Goal: Find specific fact: Find specific fact

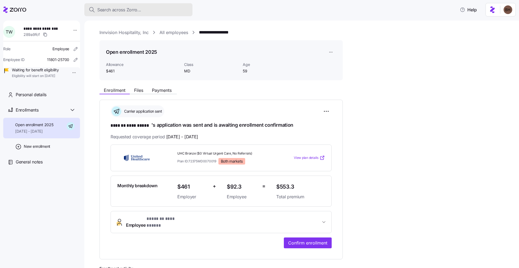
click at [122, 10] on span "Search across Zorro..." at bounding box center [119, 9] width 44 height 7
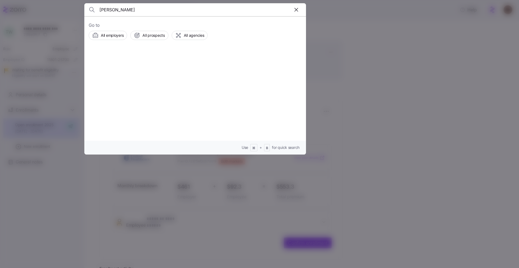
type input "Quincy Jones"
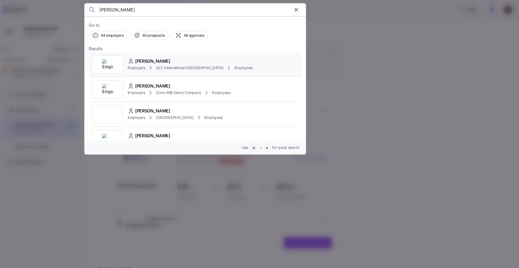
click at [175, 62] on div "[PERSON_NAME]" at bounding box center [190, 61] width 125 height 7
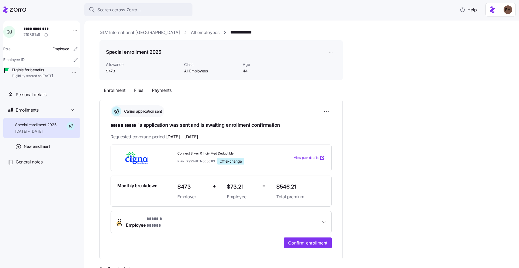
click at [164, 219] on span "* ****** ***** *" at bounding box center [161, 219] width 30 height 7
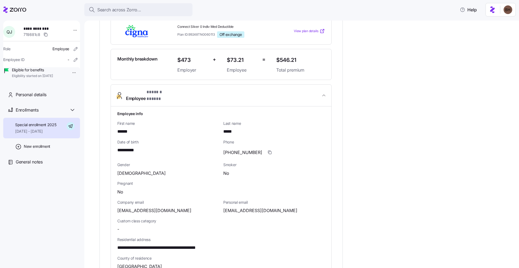
scroll to position [136, 0]
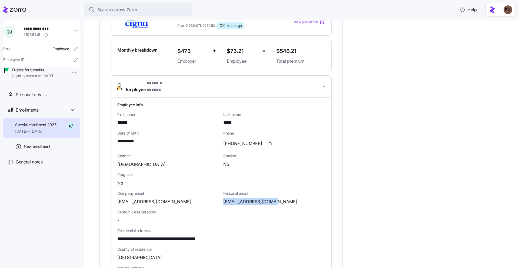
drag, startPoint x: 224, startPoint y: 196, endPoint x: 284, endPoint y: 199, distance: 59.8
click at [284, 199] on div "[EMAIL_ADDRESS][DOMAIN_NAME]" at bounding box center [274, 201] width 102 height 7
copy span "[EMAIL_ADDRESS][DOMAIN_NAME]"
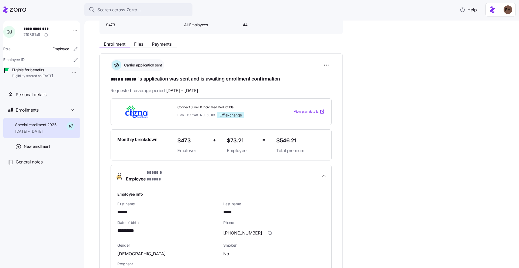
scroll to position [43, 0]
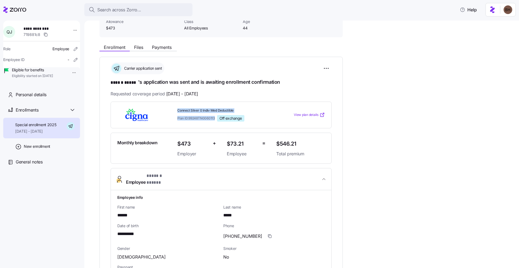
drag, startPoint x: 176, startPoint y: 108, endPoint x: 216, endPoint y: 118, distance: 41.0
click at [216, 118] on div "Connect Silver 0 Indiv Med Deductible Plan ID: 99248TN0060113 Off exchange" at bounding box center [224, 115] width 99 height 18
copy div "Connect Silver 0 Indiv Med Deductible Plan ID: 99248TN0060113"
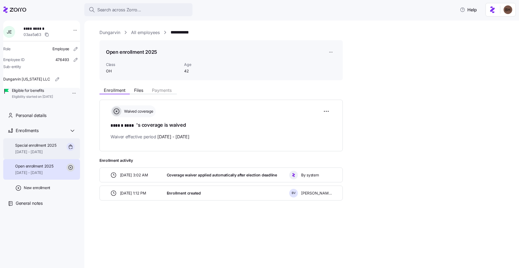
click at [34, 155] on span "[DATE] - [DATE]" at bounding box center [35, 151] width 41 height 5
